Goal: Answer question/provide support

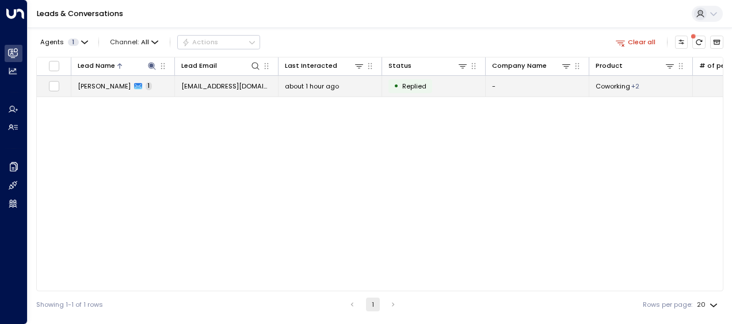
click at [242, 86] on span "[EMAIL_ADDRESS][DOMAIN_NAME]" at bounding box center [226, 86] width 90 height 9
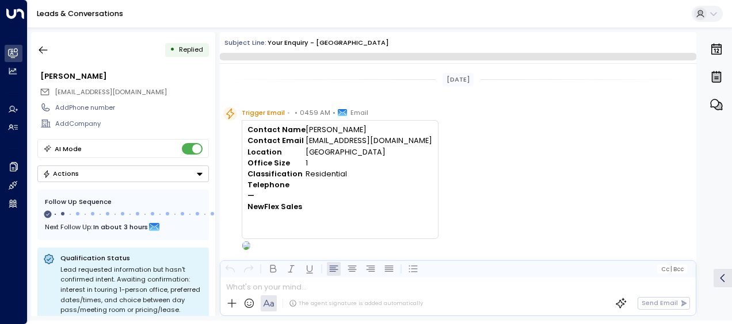
scroll to position [400, 0]
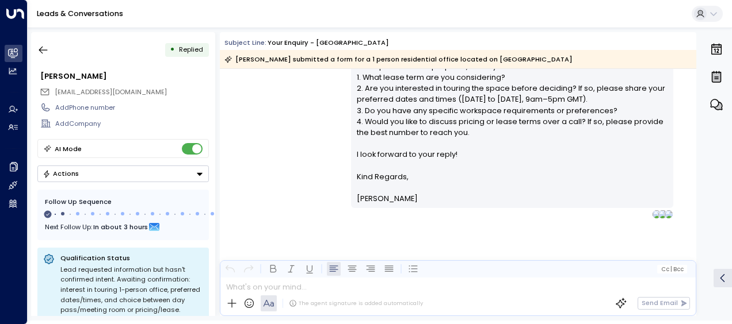
click at [270, 123] on div "[PERSON_NAME] • 05:01 AM • Email Hi [PERSON_NAME], Thanks for your interest in …" at bounding box center [458, 43] width 476 height 352
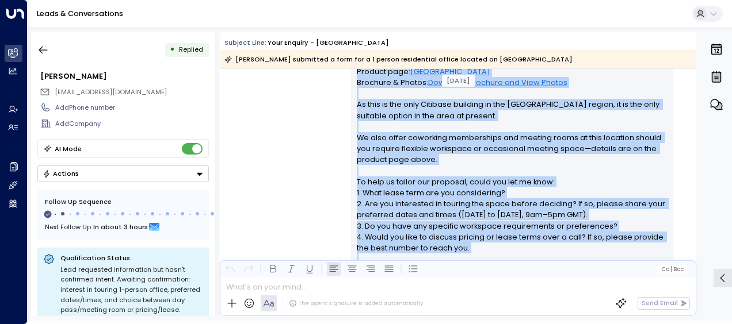
scroll to position [406, 0]
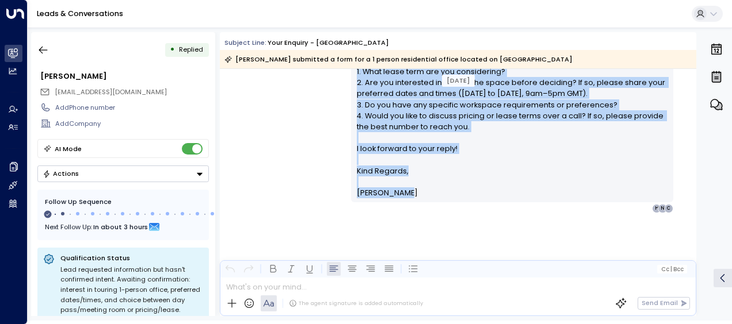
drag, startPoint x: 371, startPoint y: 116, endPoint x: 384, endPoint y: 220, distance: 105.5
click at [384, 213] on div "[PERSON_NAME] • 05:01 AM • Email Hi [PERSON_NAME], Thanks for your interest in …" at bounding box center [512, 37] width 322 height 352
drag, startPoint x: 384, startPoint y: 220, endPoint x: 369, endPoint y: 101, distance: 120.0
copy div "Loremi dol sita consecte ad eli seddoei tempor in Utlaboree Do Magna Aliqua. En…"
click at [44, 47] on icon "button" at bounding box center [43, 50] width 12 height 12
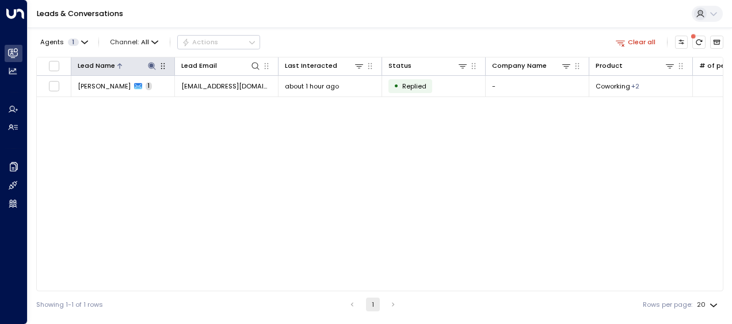
click at [149, 64] on icon at bounding box center [151, 66] width 9 height 9
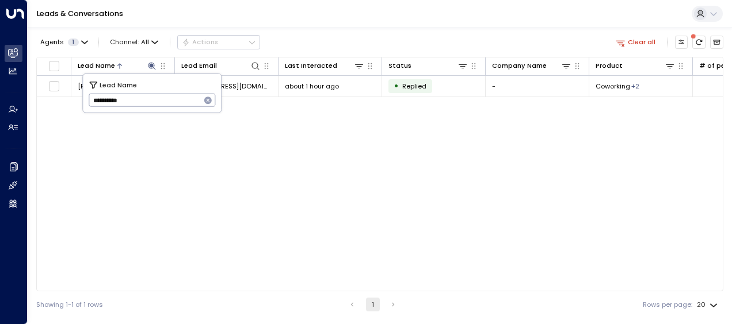
drag, startPoint x: 91, startPoint y: 95, endPoint x: 155, endPoint y: 96, distance: 64.4
click at [155, 96] on input "**********" at bounding box center [145, 100] width 112 height 19
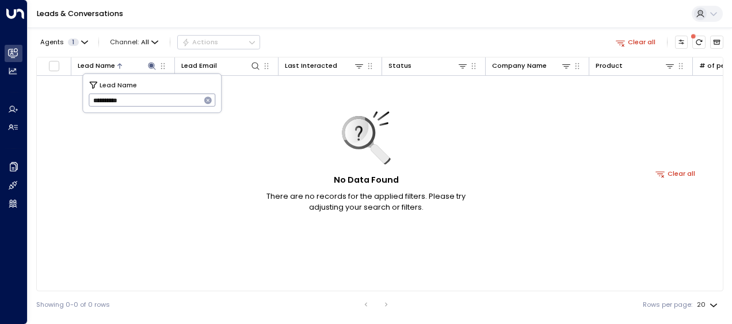
type input "**********"
